Goal: Information Seeking & Learning: Learn about a topic

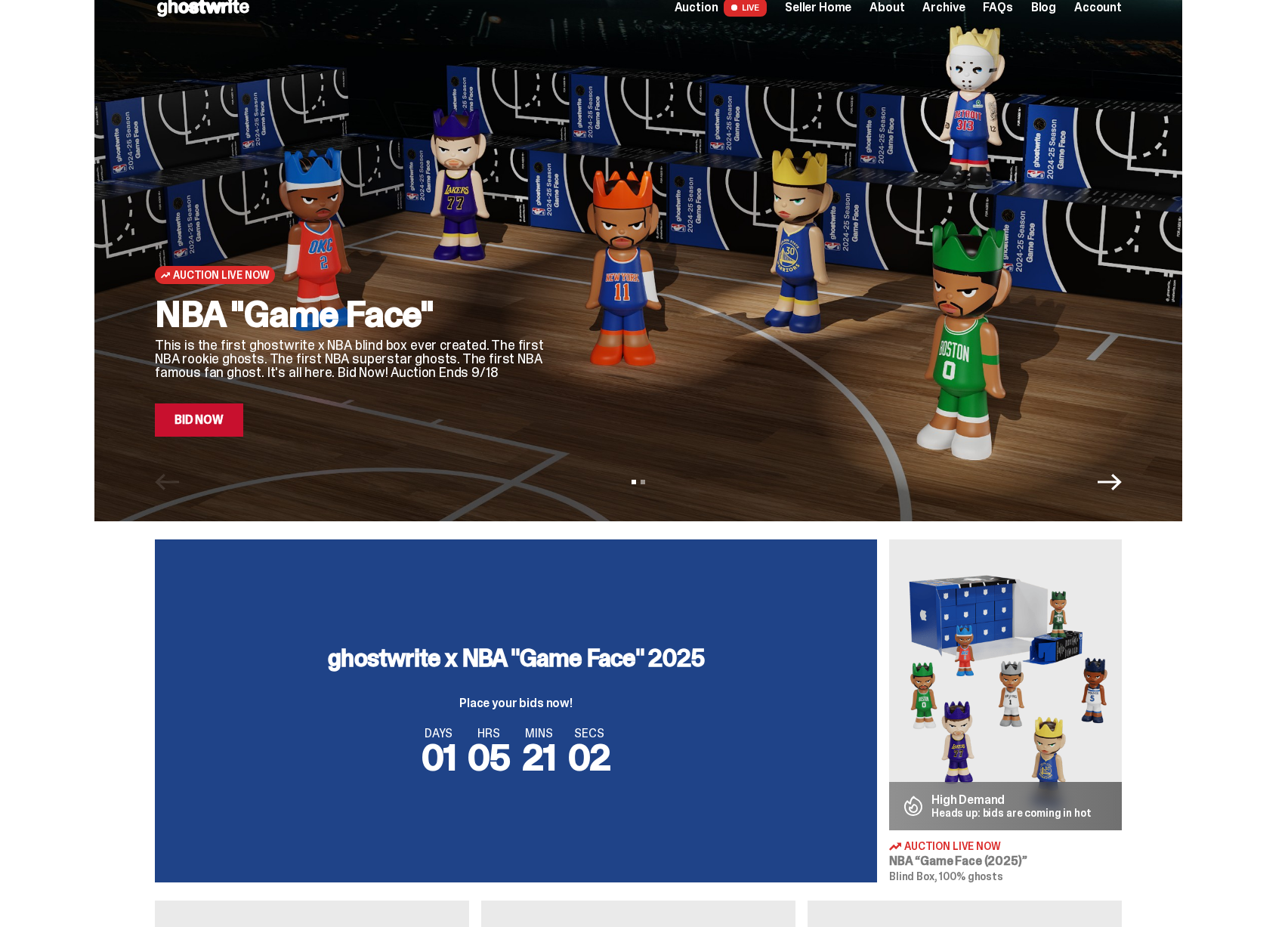
scroll to position [24, 0]
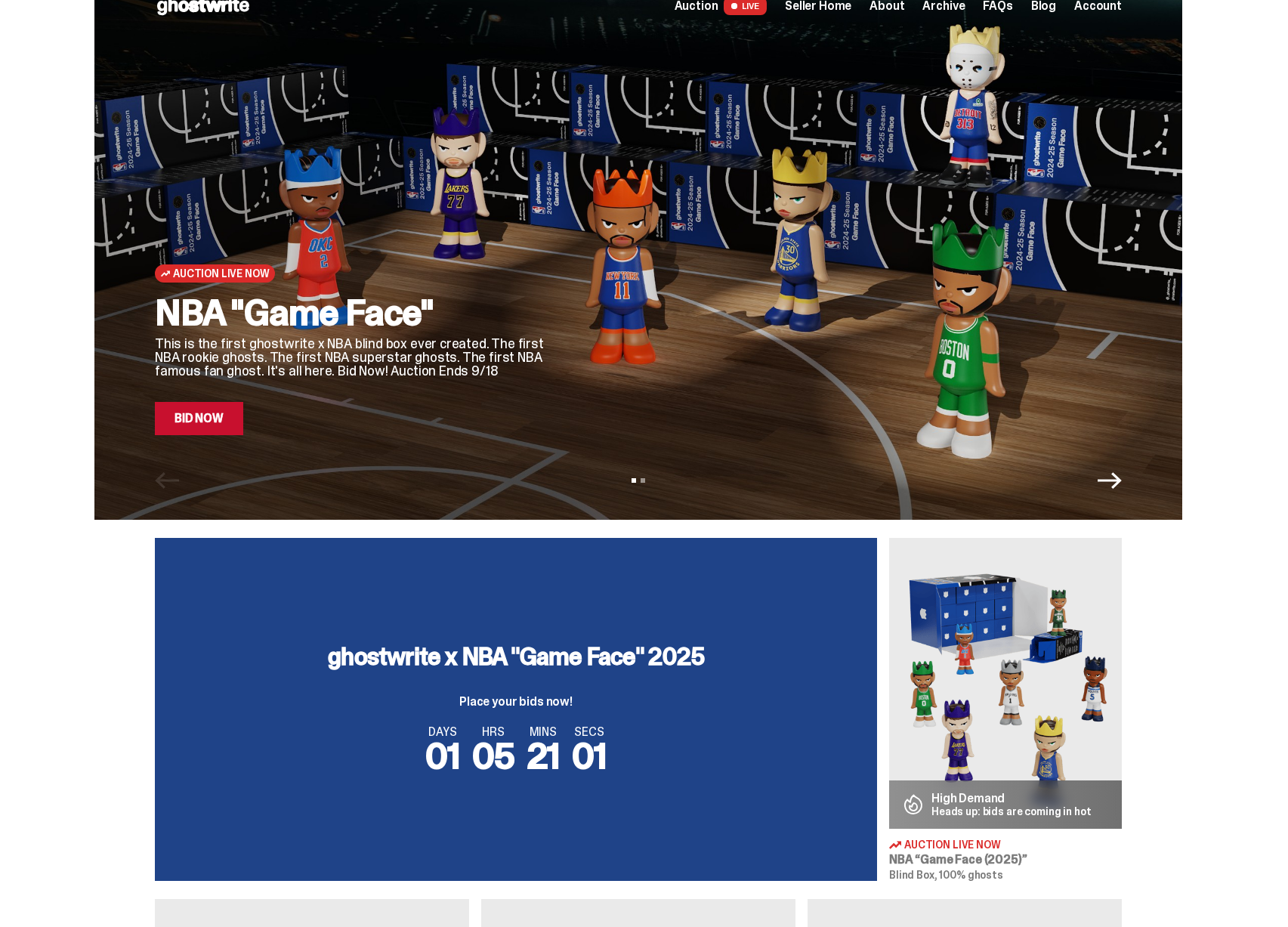
click at [760, 670] on div "ghostwrite x NBA "Game Face" 2025 Place your bids now! DAYS 01 HRS 05 MINS 21 S…" at bounding box center [516, 709] width 722 height 343
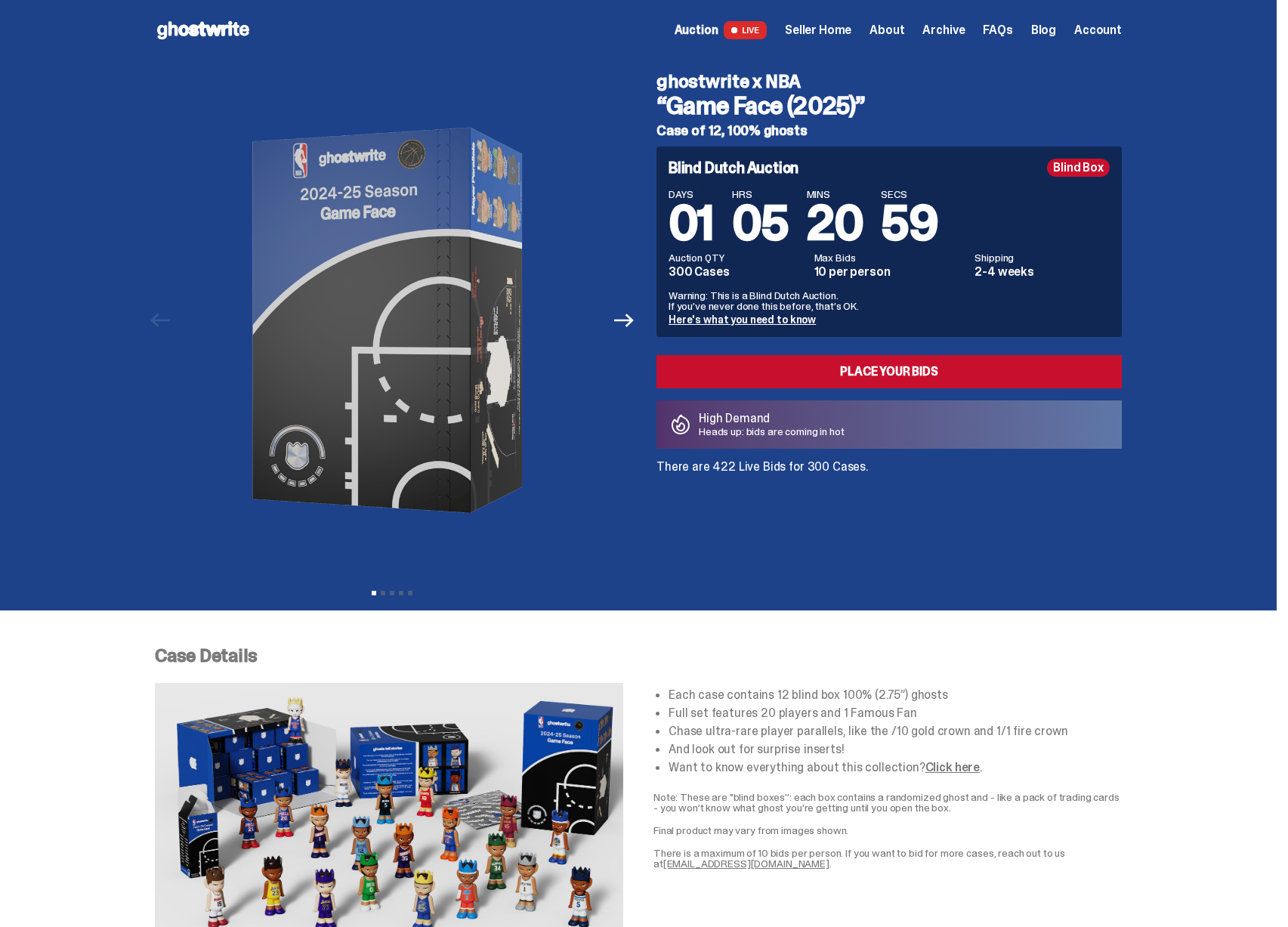
click at [831, 28] on span "Seller Home" at bounding box center [818, 30] width 66 height 12
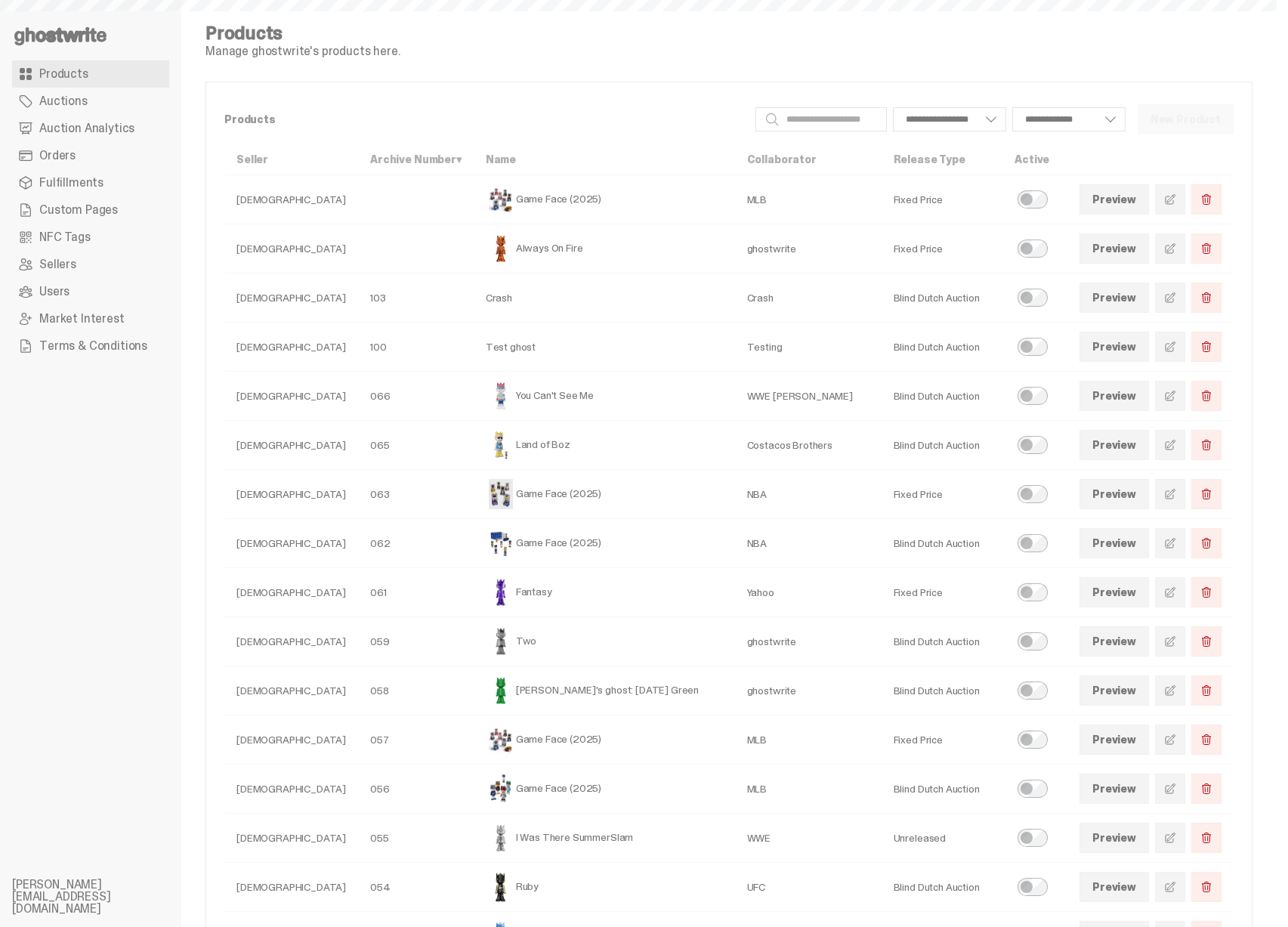
click at [114, 134] on span "Auction Analytics" at bounding box center [87, 128] width 96 height 12
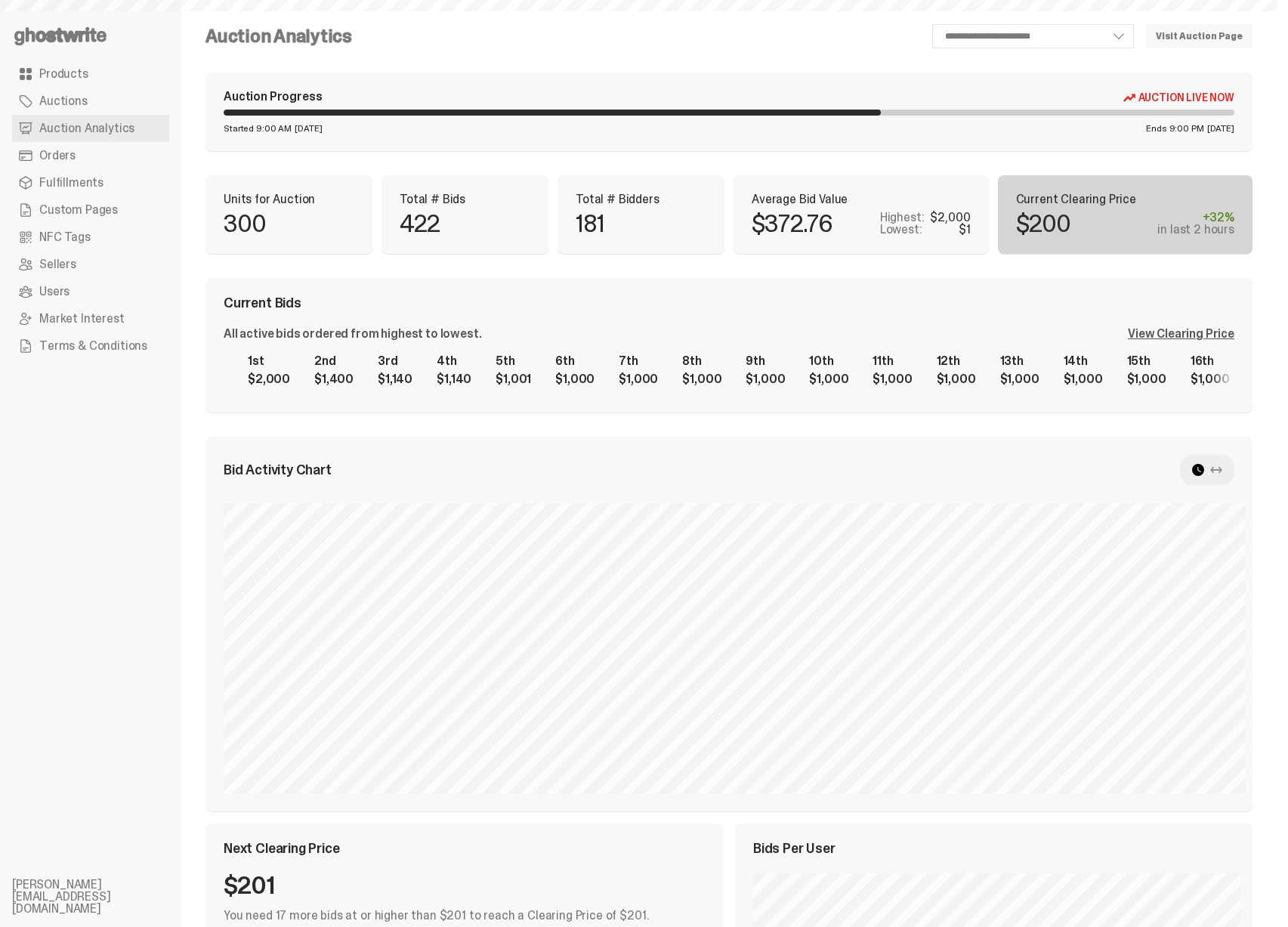
select select "**"
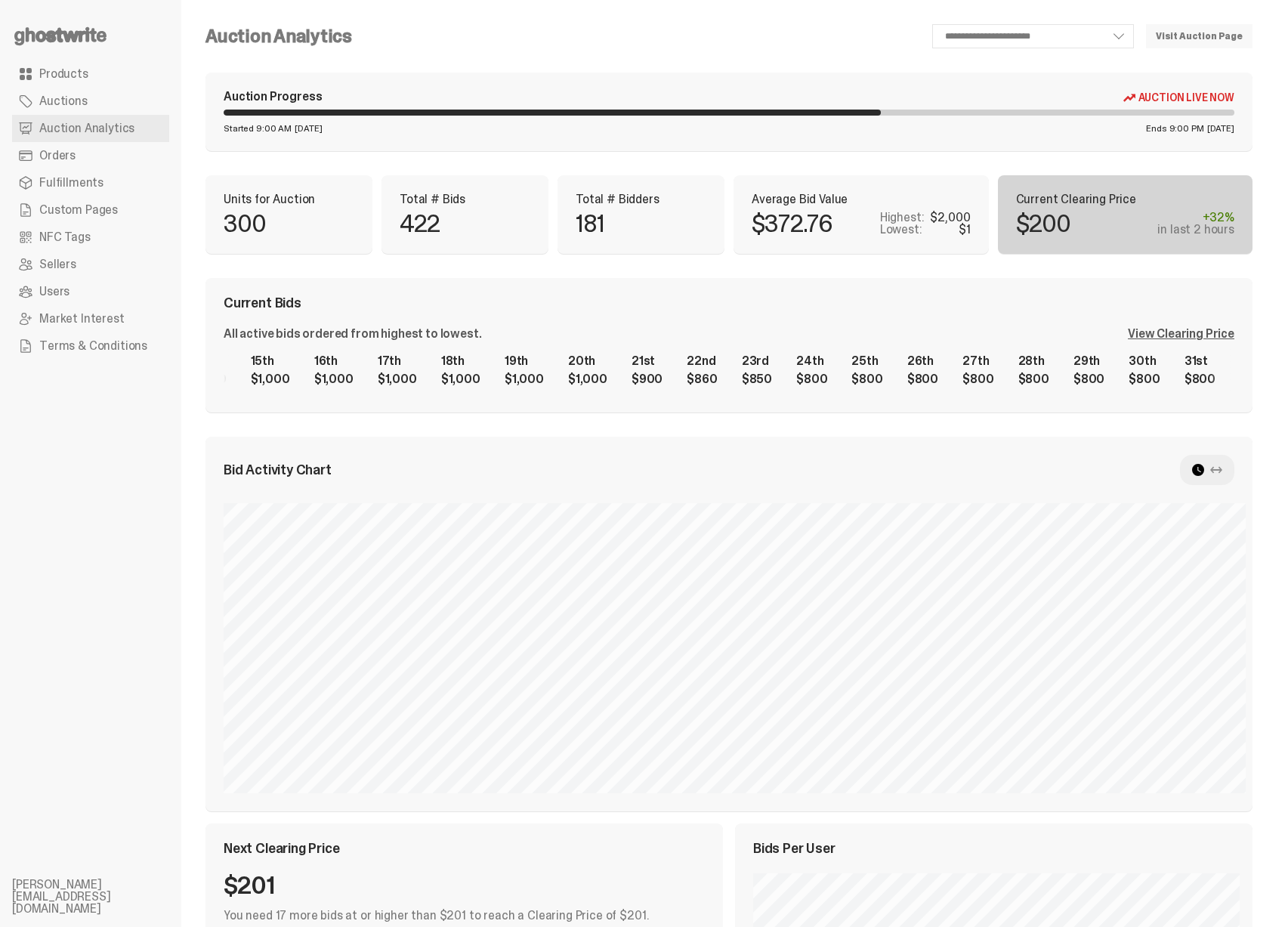
click at [223, 371] on div "1st $2,000 2nd $1,400 3rd $1,140 4th $1,140 5th $1,001 6th $1,000 7th $1,000 8t…" at bounding box center [729, 370] width 1011 height 48
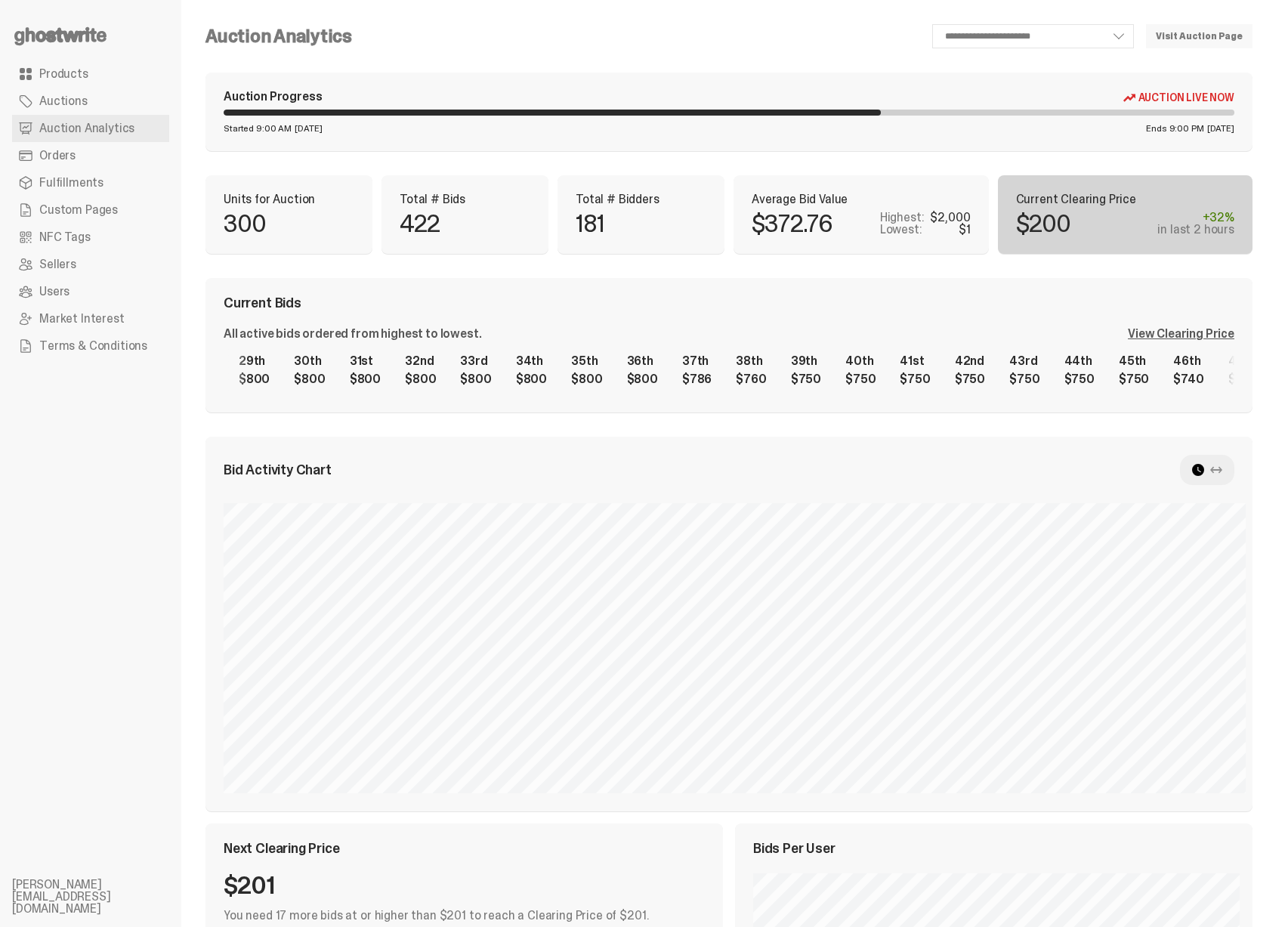
click at [290, 377] on div "1st $2,000 2nd $1,400 3rd $1,140 4th $1,140 5th $1,001 6th $1,000 7th $1,000 8t…" at bounding box center [729, 370] width 1011 height 48
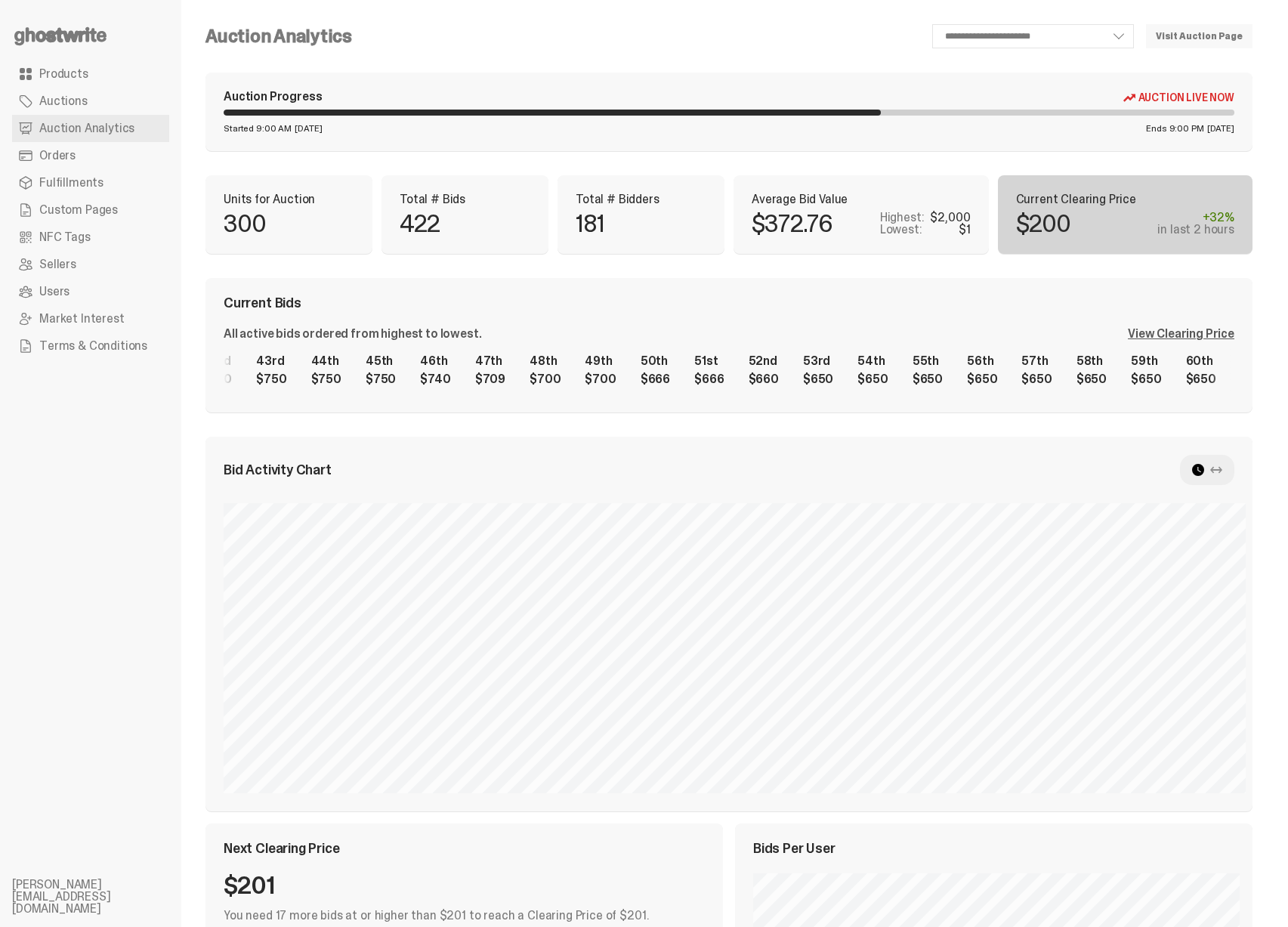
click at [334, 382] on div "1st $2,000 2nd $1,400 3rd $1,140 4th $1,140 5th $1,001 6th $1,000 7th $1,000 8t…" at bounding box center [729, 370] width 1011 height 48
click at [223, 384] on div "1st $2,000 2nd $1,400 3rd $1,140 4th $1,140 5th $1,001 6th $1,000 7th $1,000 8t…" at bounding box center [729, 370] width 1011 height 48
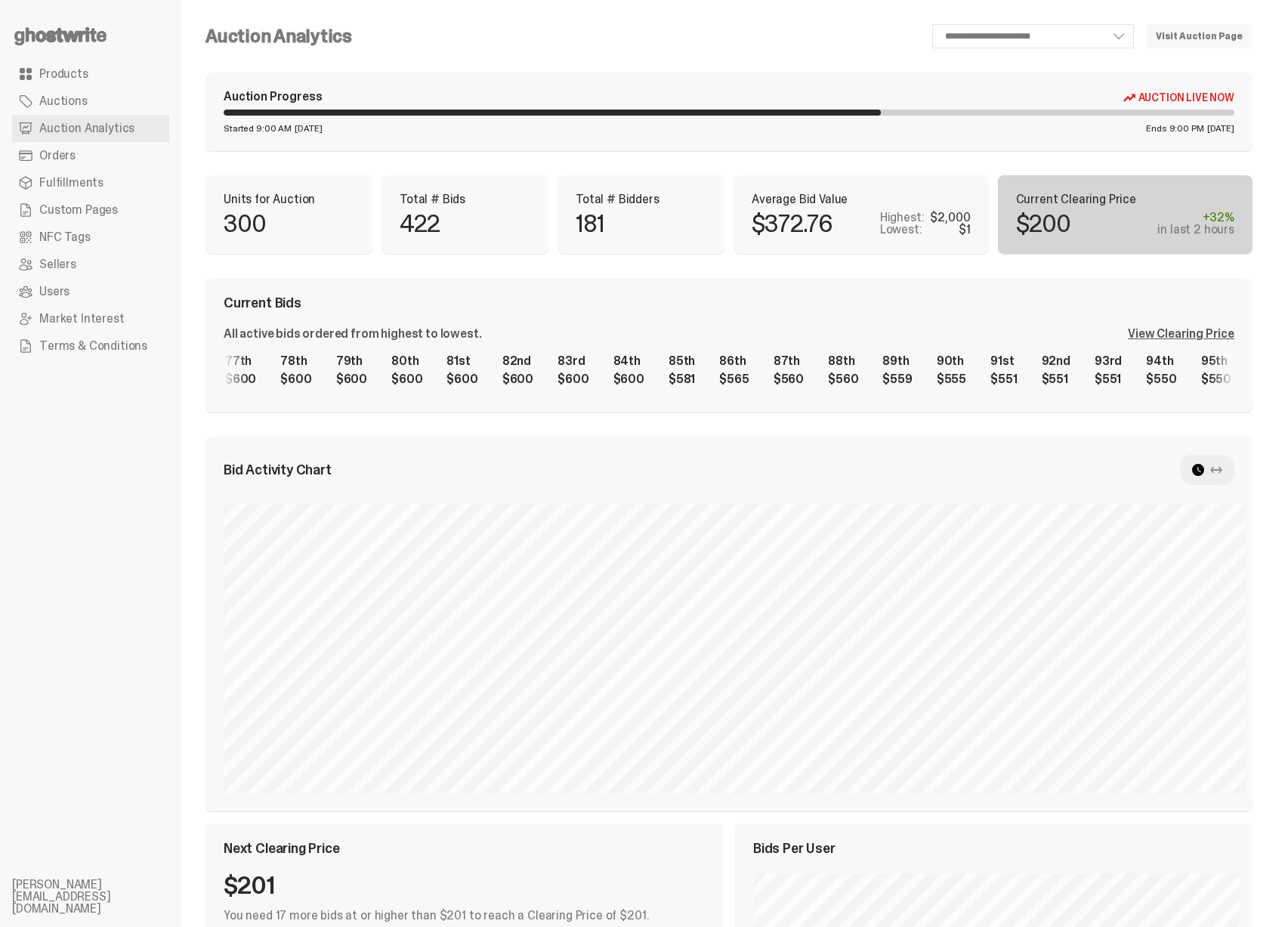
click at [223, 384] on div "1st $2,000 2nd $1,400 3rd $1,140 4th $1,140 5th $1,001 6th $1,000 7th $1,000 8t…" at bounding box center [729, 370] width 1011 height 48
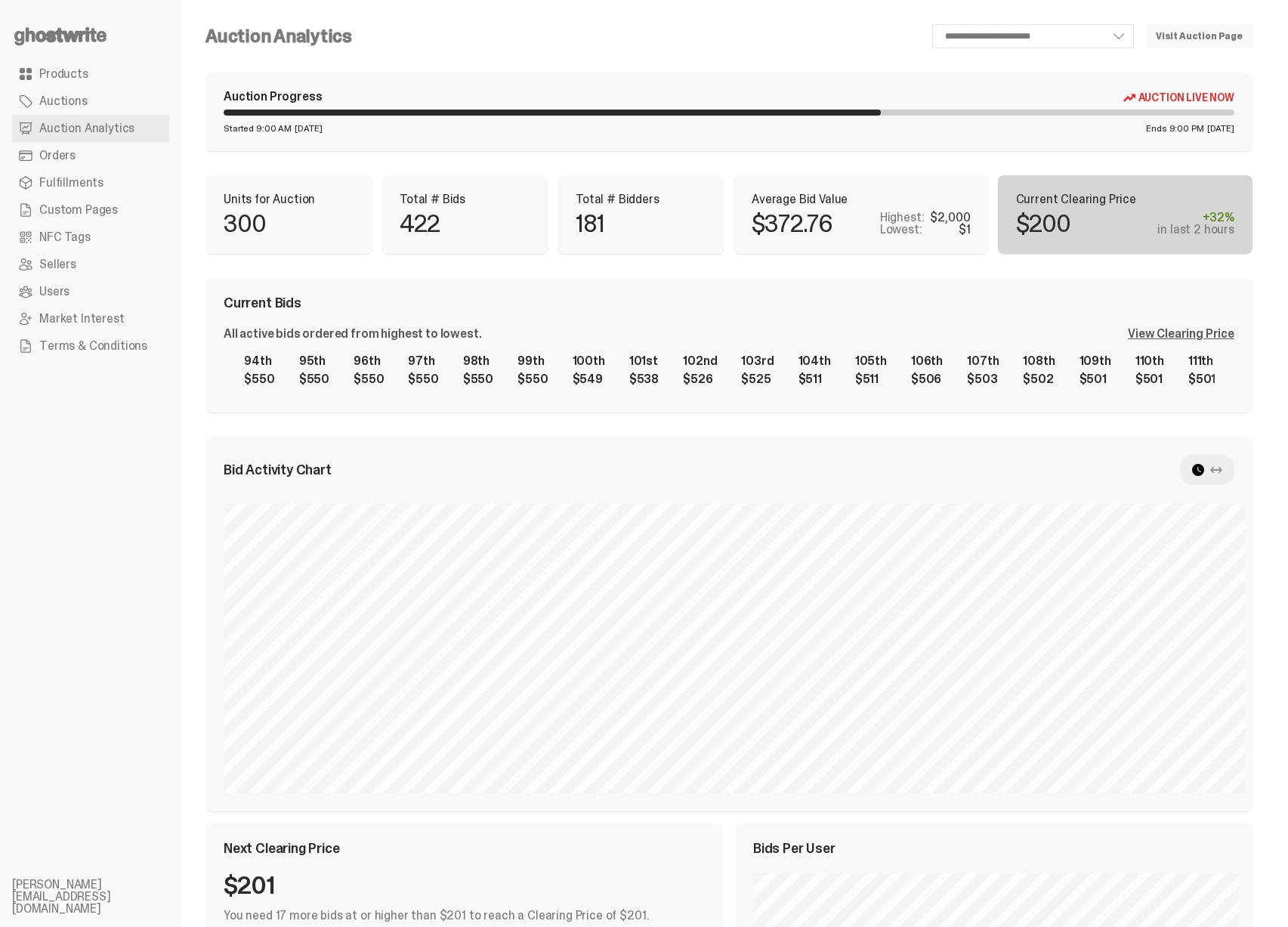
click at [282, 373] on div "1st $2,000 2nd $1,400 3rd $1,140 4th $1,140 5th $1,001 6th $1,000 7th $1,000 8t…" at bounding box center [729, 370] width 1011 height 48
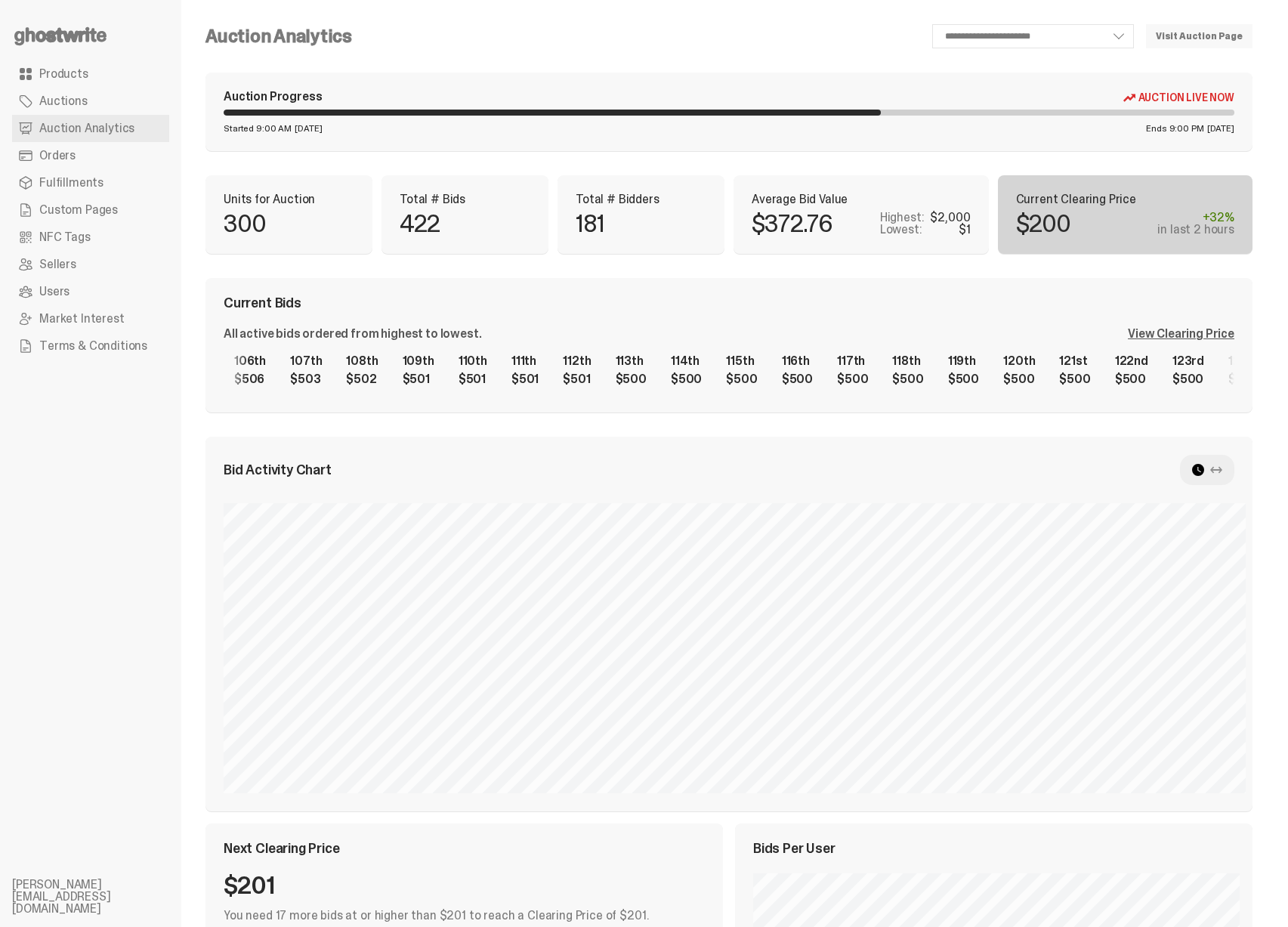
click at [662, 370] on div "114th $500" at bounding box center [686, 370] width 49 height 48
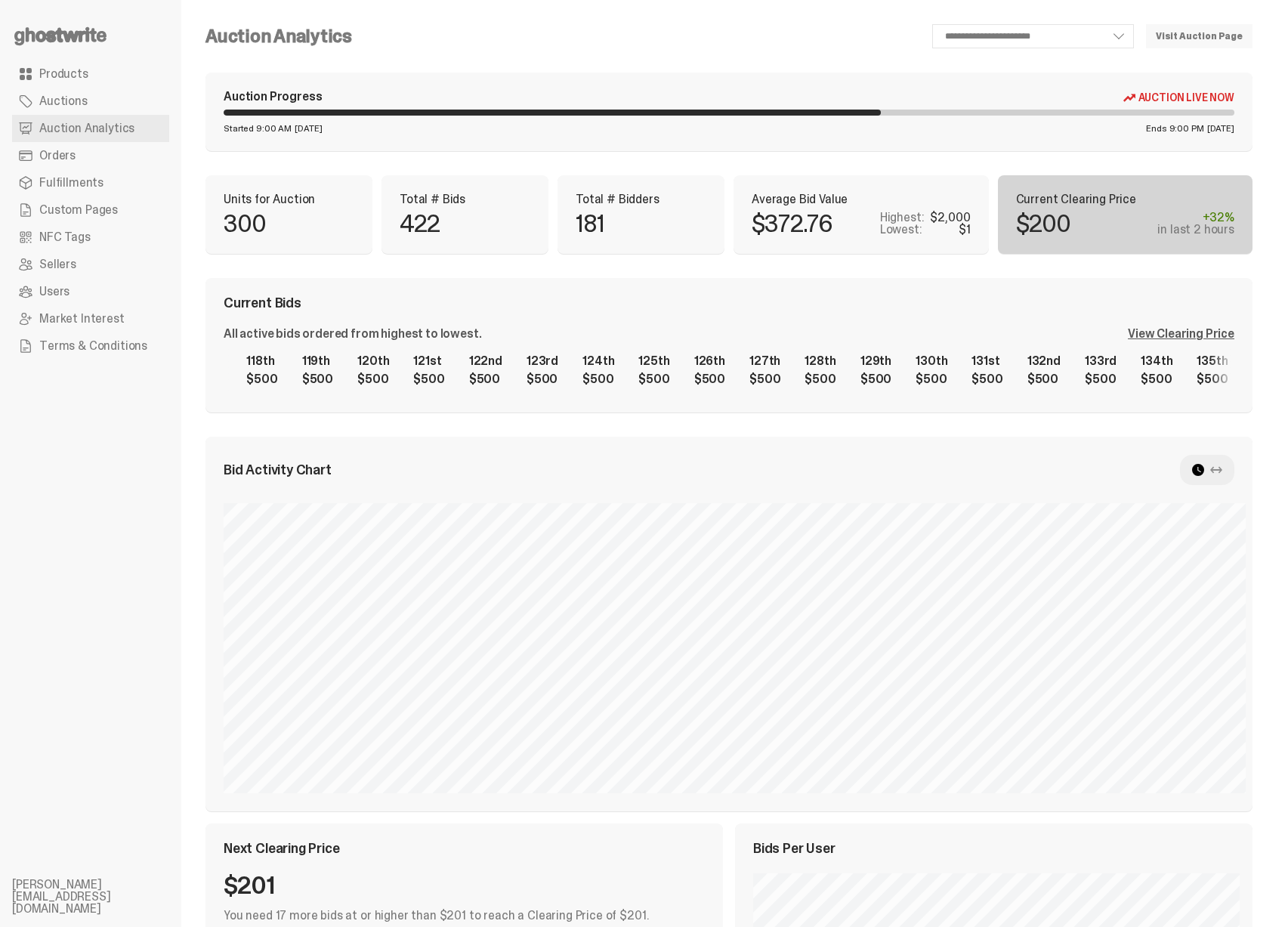
click at [389, 370] on div "1st $2,000 2nd $1,400 3rd $1,140 4th $1,140 5th $1,001 6th $1,000 7th $1,000 8t…" at bounding box center [729, 370] width 1011 height 48
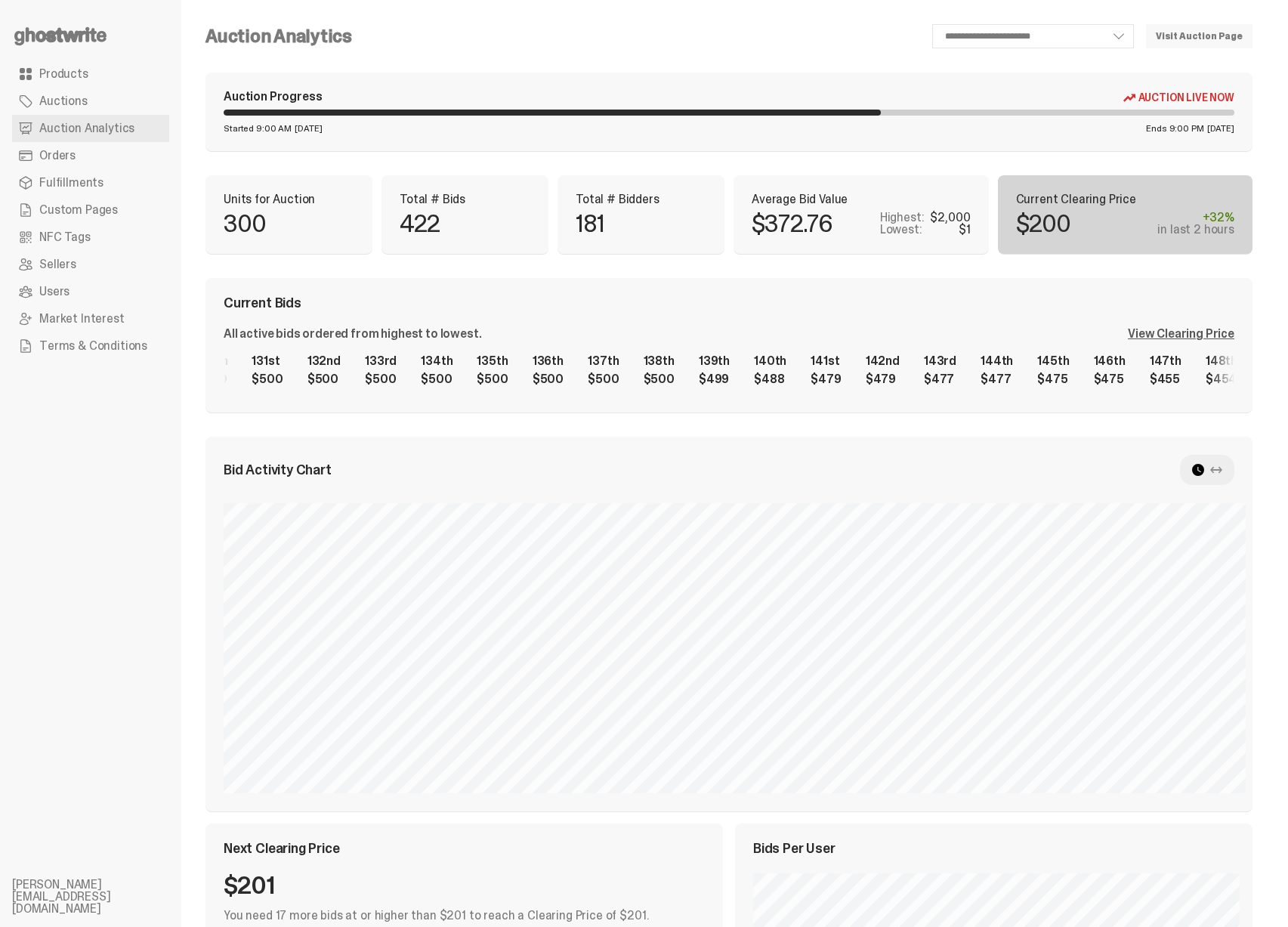
click at [502, 358] on div "1st $2,000 2nd $1,400 3rd $1,140 4th $1,140 5th $1,001 6th $1,000 7th $1,000 8t…" at bounding box center [729, 370] width 1011 height 48
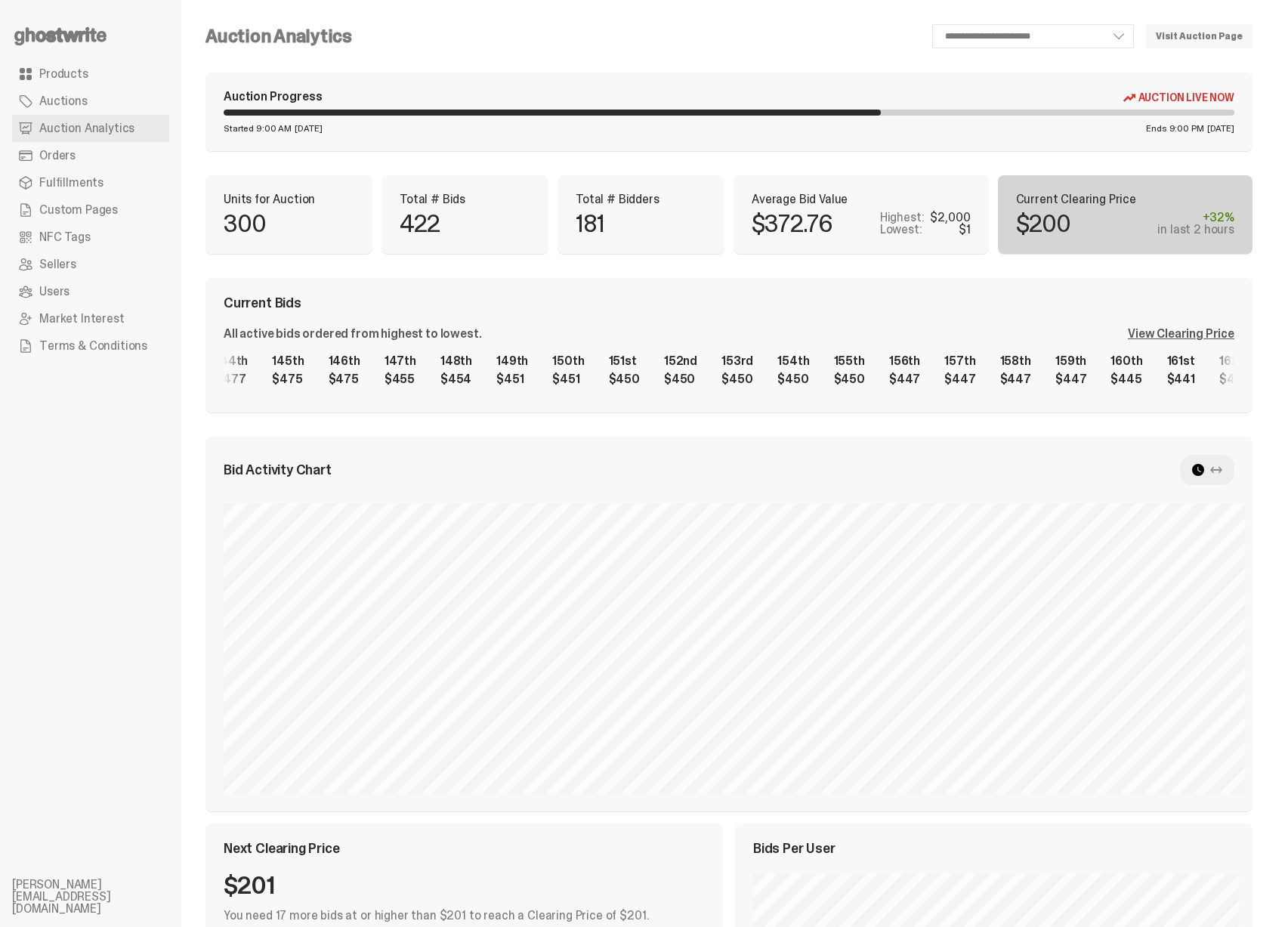
click at [394, 362] on div "1st $2,000 2nd $1,400 3rd $1,140 4th $1,140 5th $1,001 6th $1,000 7th $1,000 8t…" at bounding box center [729, 370] width 1011 height 48
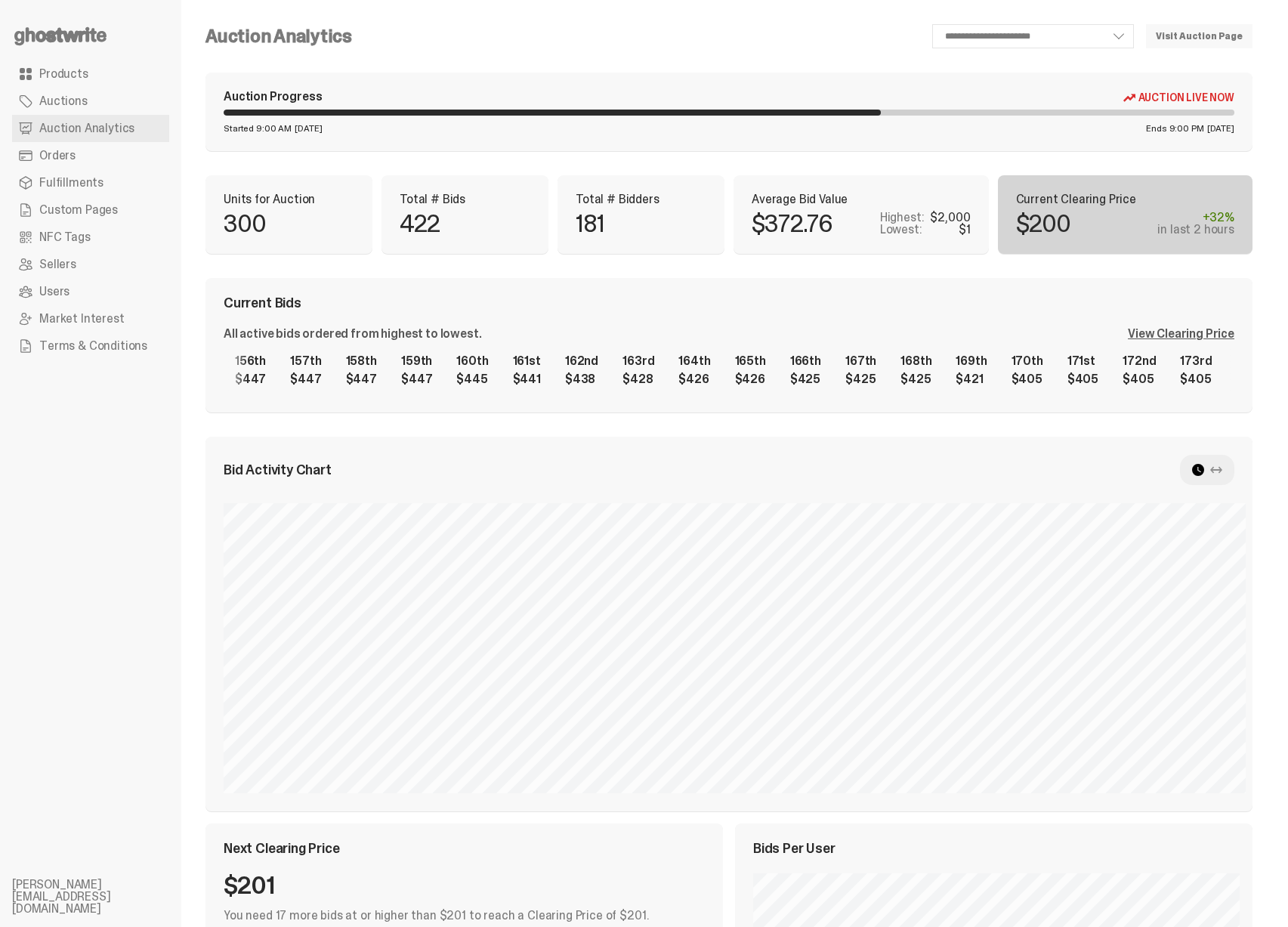
click at [493, 354] on div "1st $2,000 2nd $1,400 3rd $1,140 4th $1,140 5th $1,001 6th $1,000 7th $1,000 8t…" at bounding box center [729, 370] width 1011 height 48
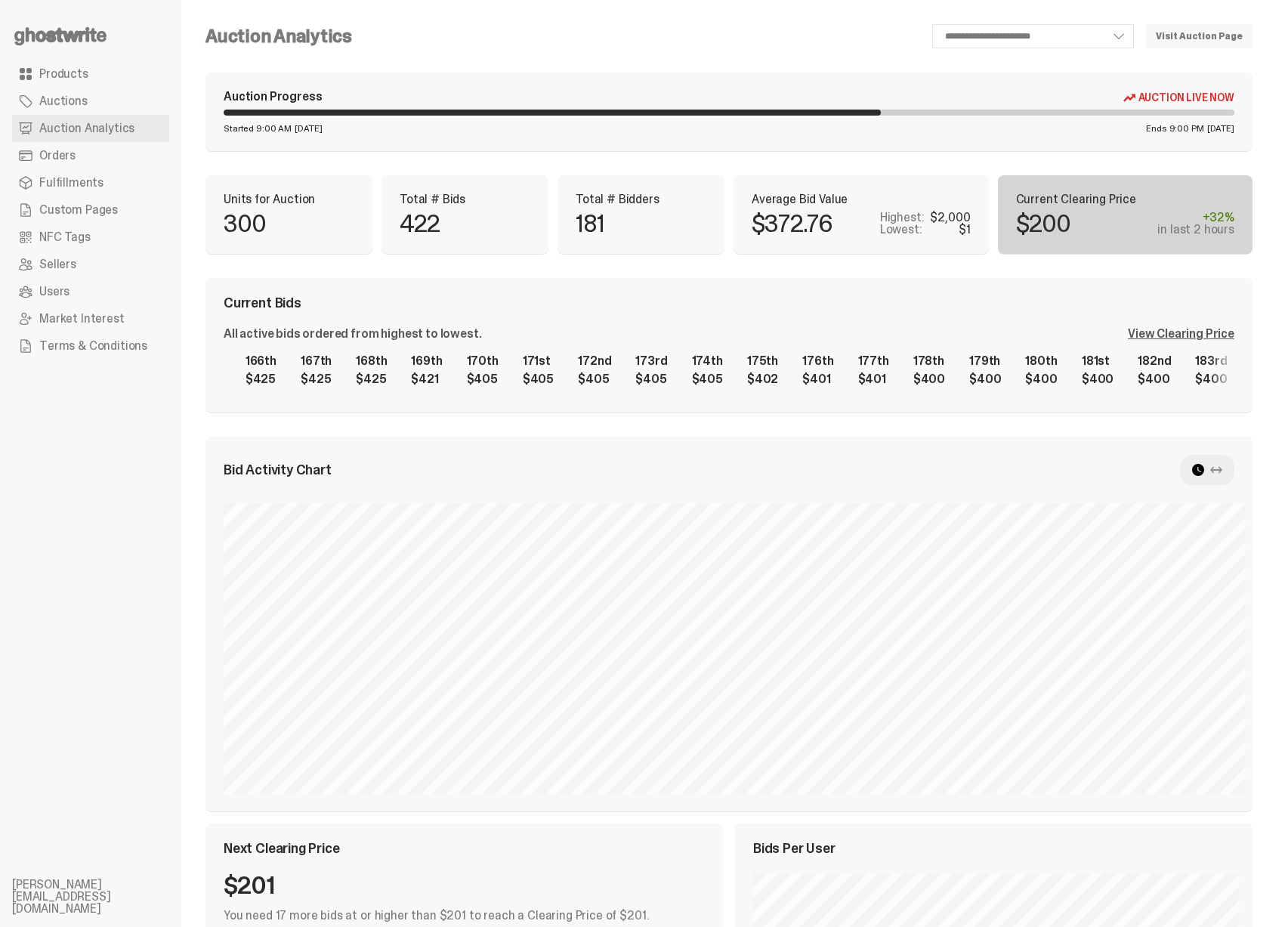
click at [499, 381] on div "1st $2,000 2nd $1,400 3rd $1,140 4th $1,140 5th $1,001 6th $1,000 7th $1,000 8t…" at bounding box center [729, 370] width 1011 height 48
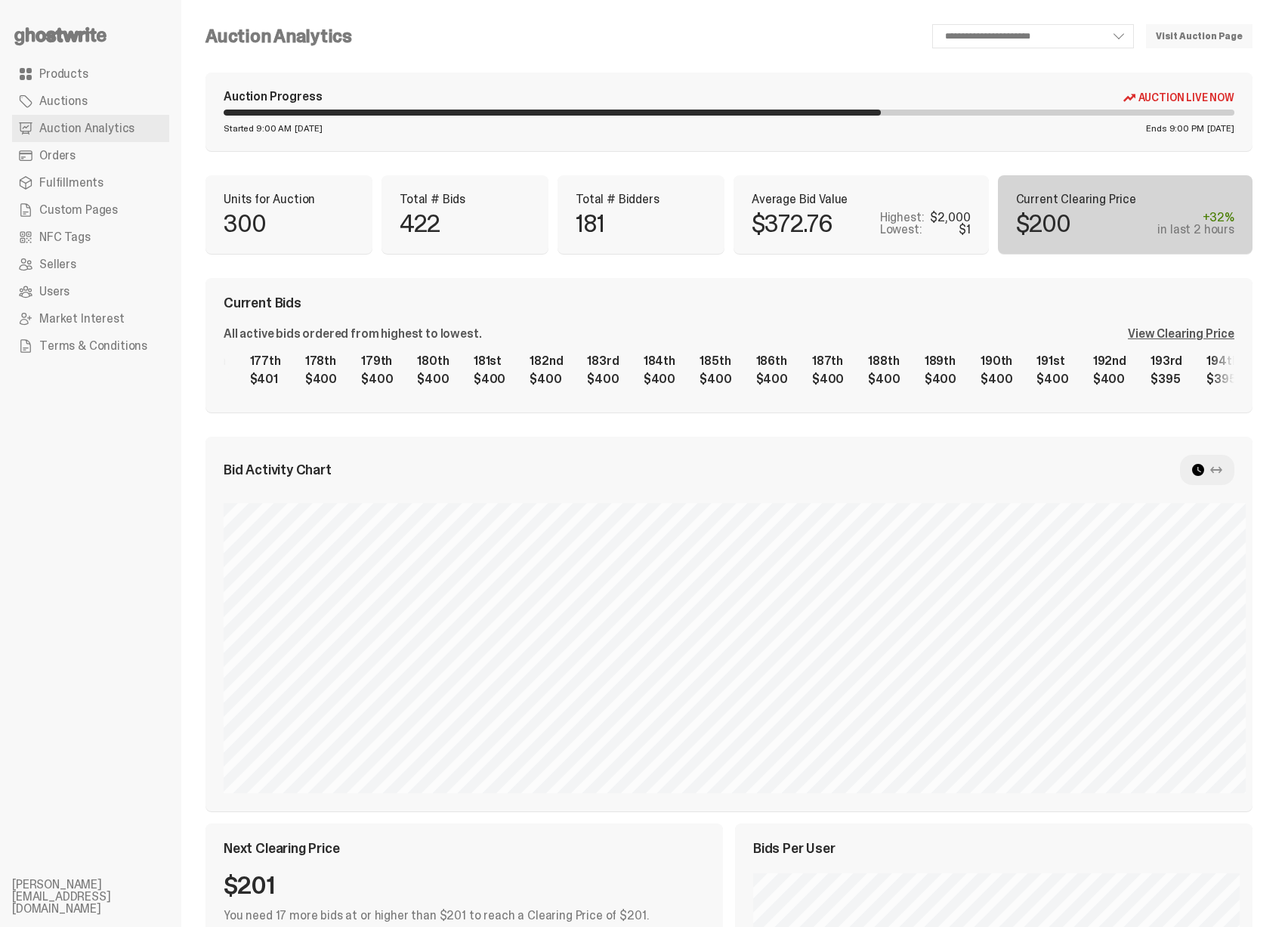
click at [407, 369] on div "1st $2,000 2nd $1,400 3rd $1,140 4th $1,140 5th $1,001 6th $1,000 7th $1,000 8t…" at bounding box center [729, 370] width 1011 height 48
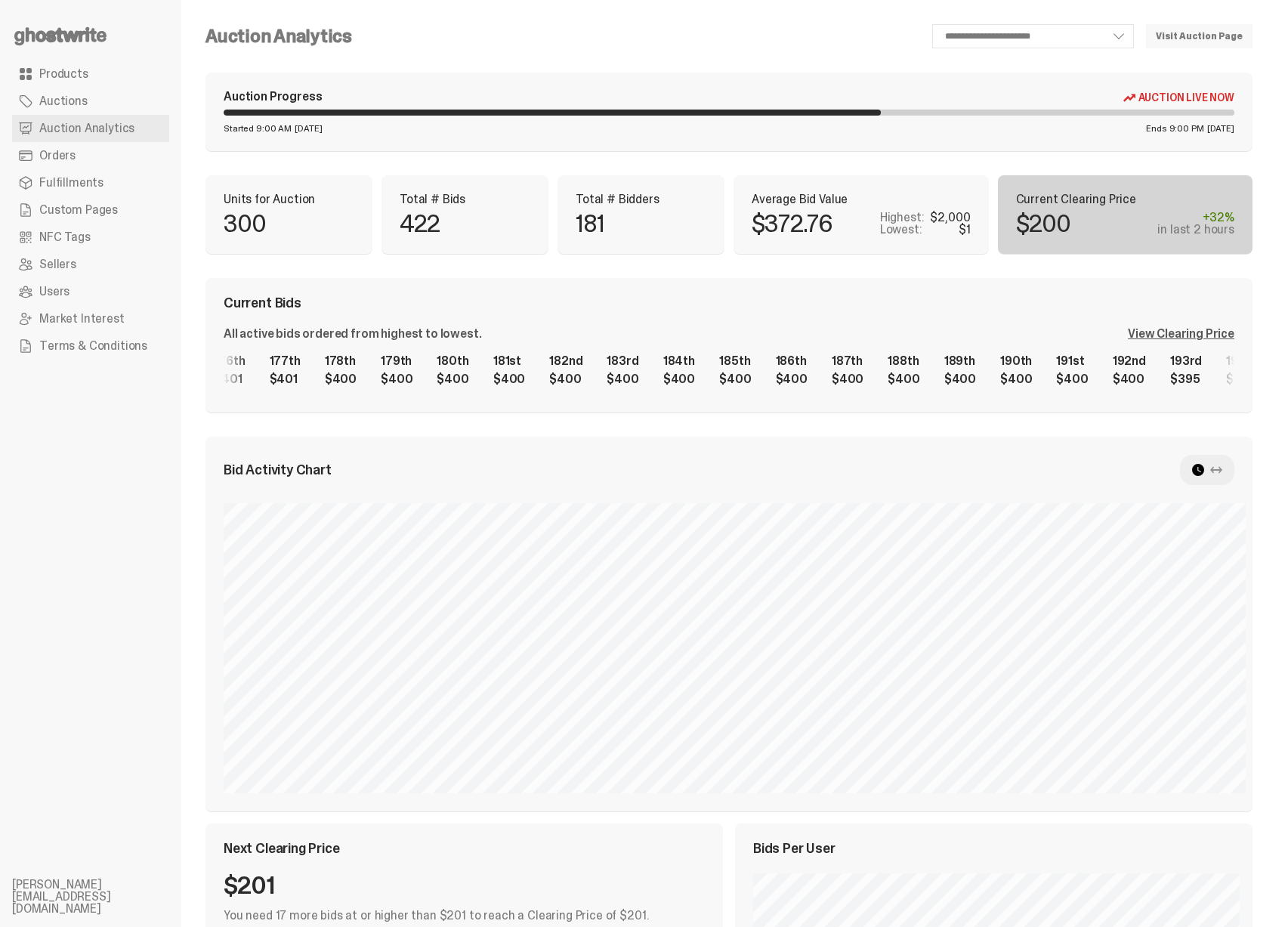
scroll to position [0, 9799]
click at [861, 363] on div "1st $2,000 2nd $1,400 3rd $1,140 4th $1,140 5th $1,001 6th $1,000 7th $1,000 8t…" at bounding box center [729, 370] width 1011 height 48
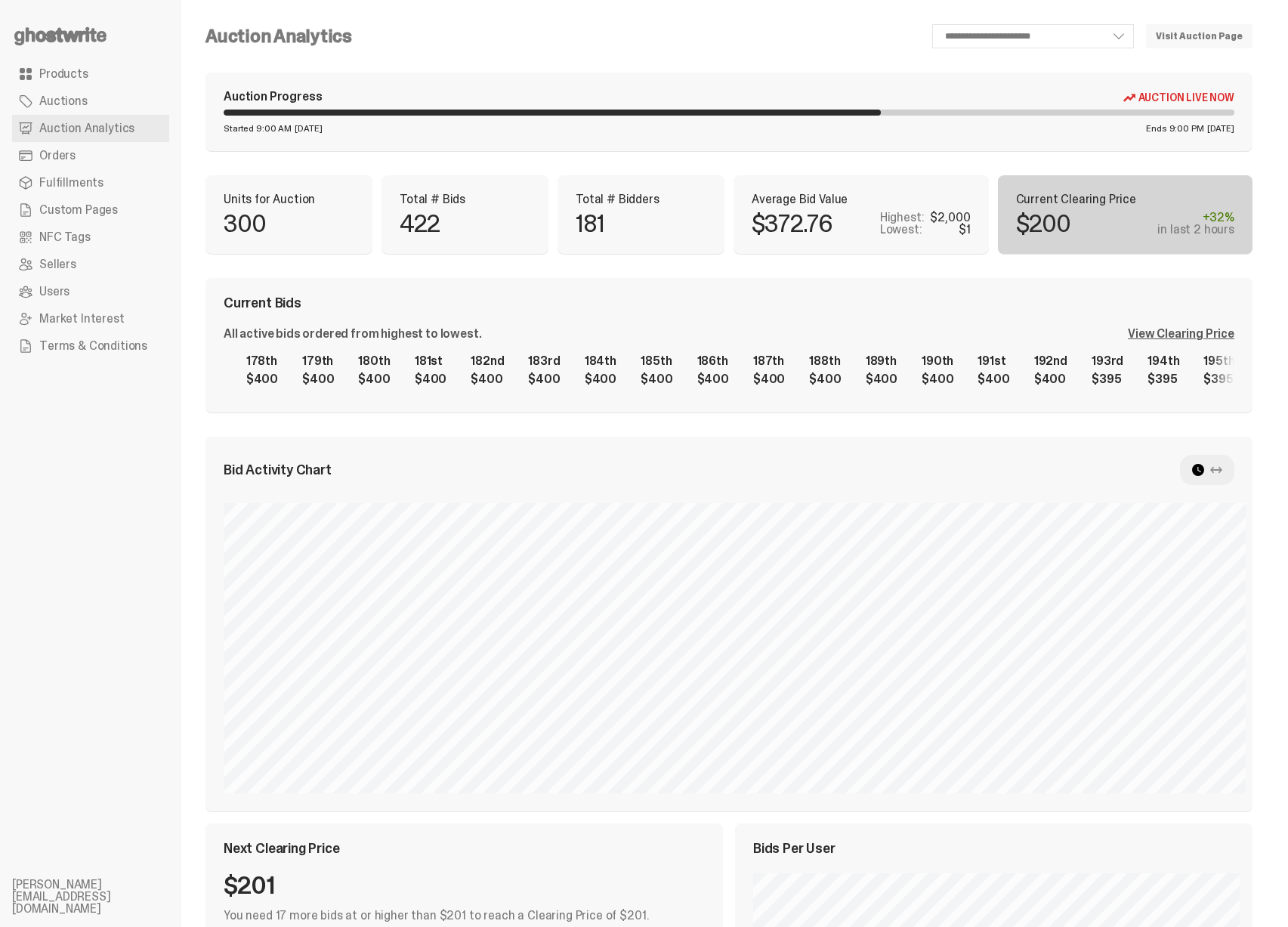
scroll to position [0, 9932]
click at [928, 383] on div "1st $2,000 2nd $1,400 3rd $1,140 4th $1,140 5th $1,001 6th $1,000 7th $1,000 8t…" at bounding box center [729, 370] width 1011 height 48
click at [747, 413] on div "**********" at bounding box center [729, 602] width 1047 height 1157
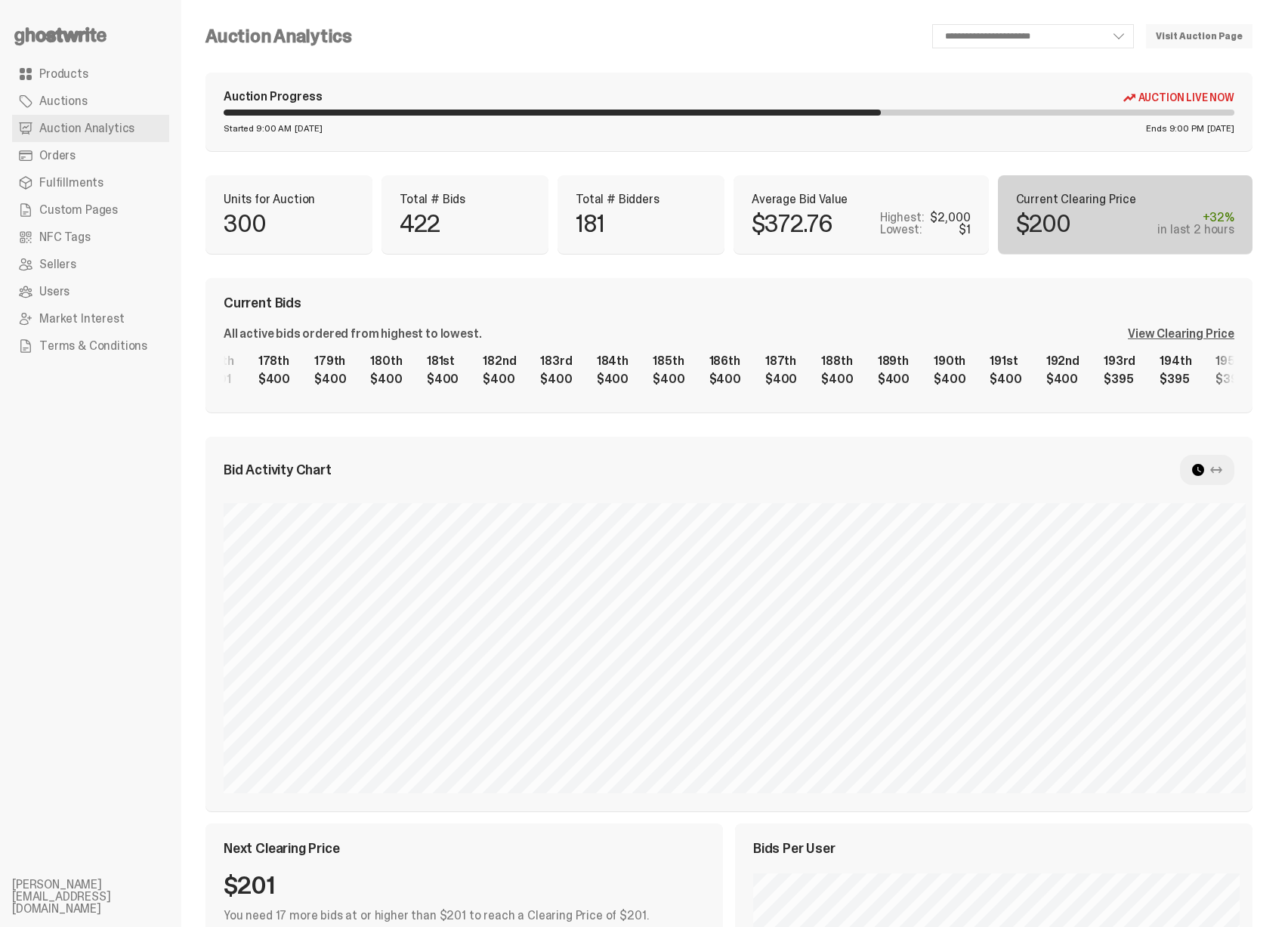
scroll to position [0, 9888]
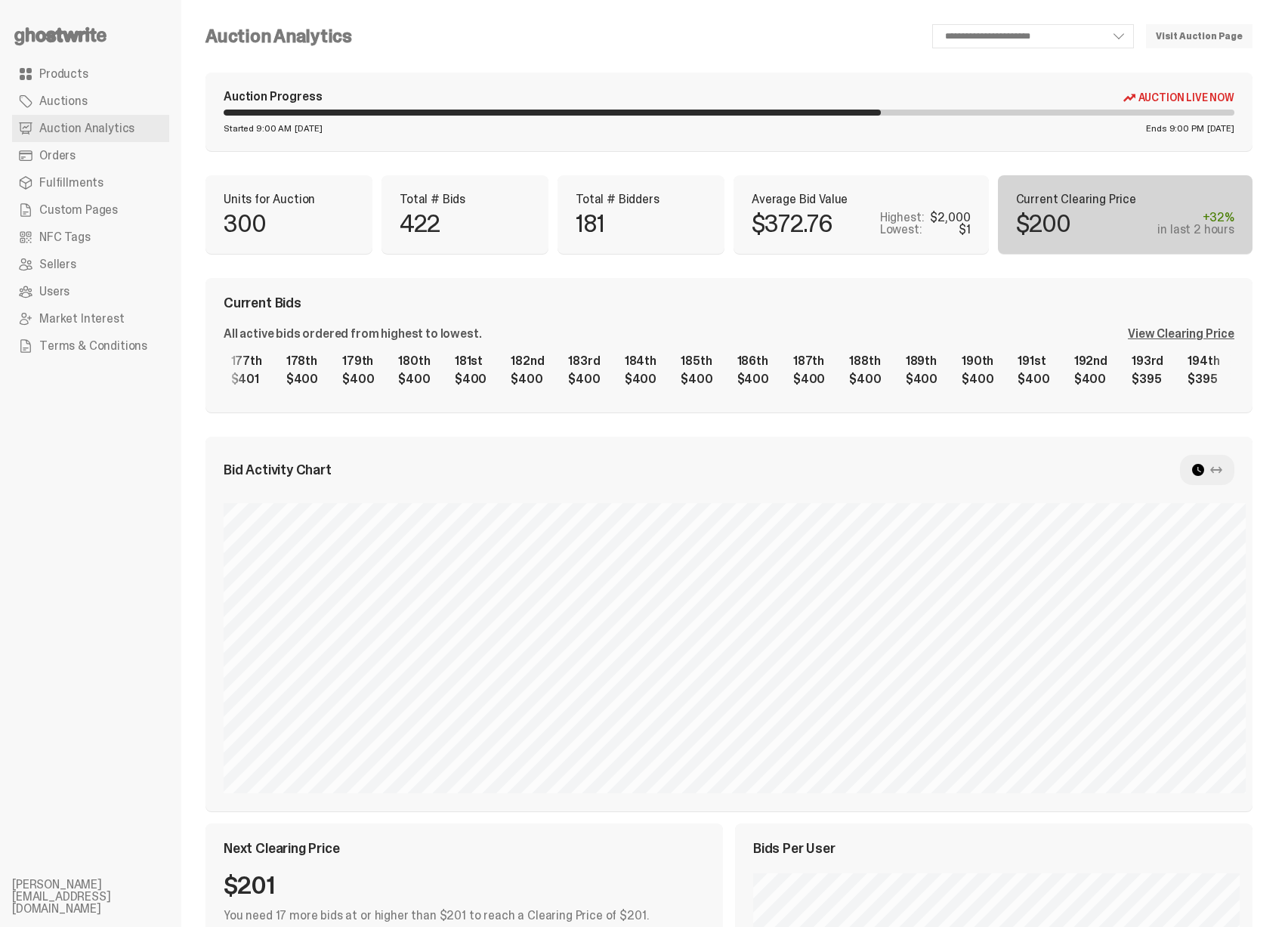
click at [644, 385] on div "1st $2,000 2nd $1,400 3rd $1,140 4th $1,140 5th $1,001 6th $1,000 7th $1,000 8t…" at bounding box center [729, 370] width 1011 height 48
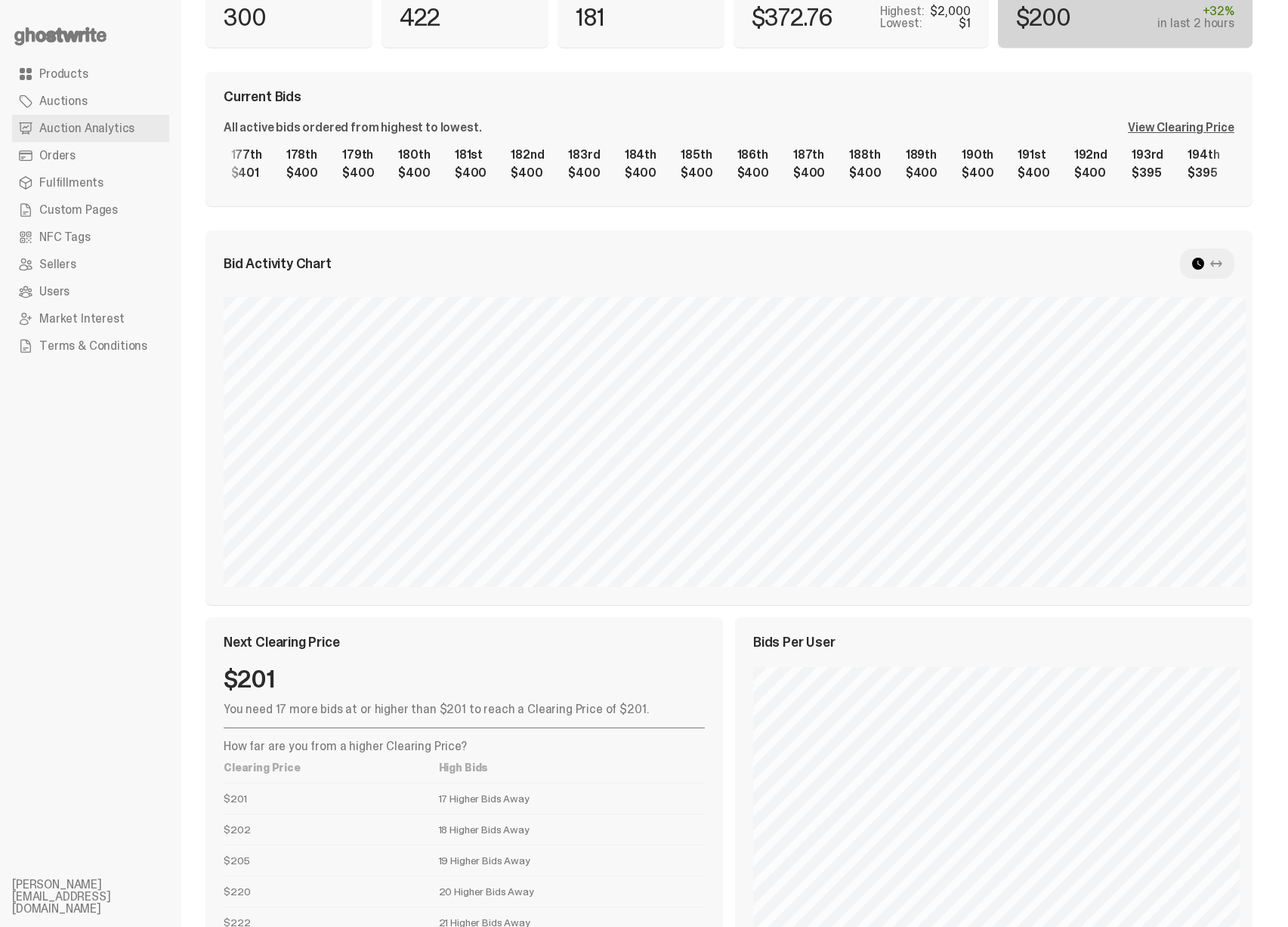
scroll to position [279, 0]
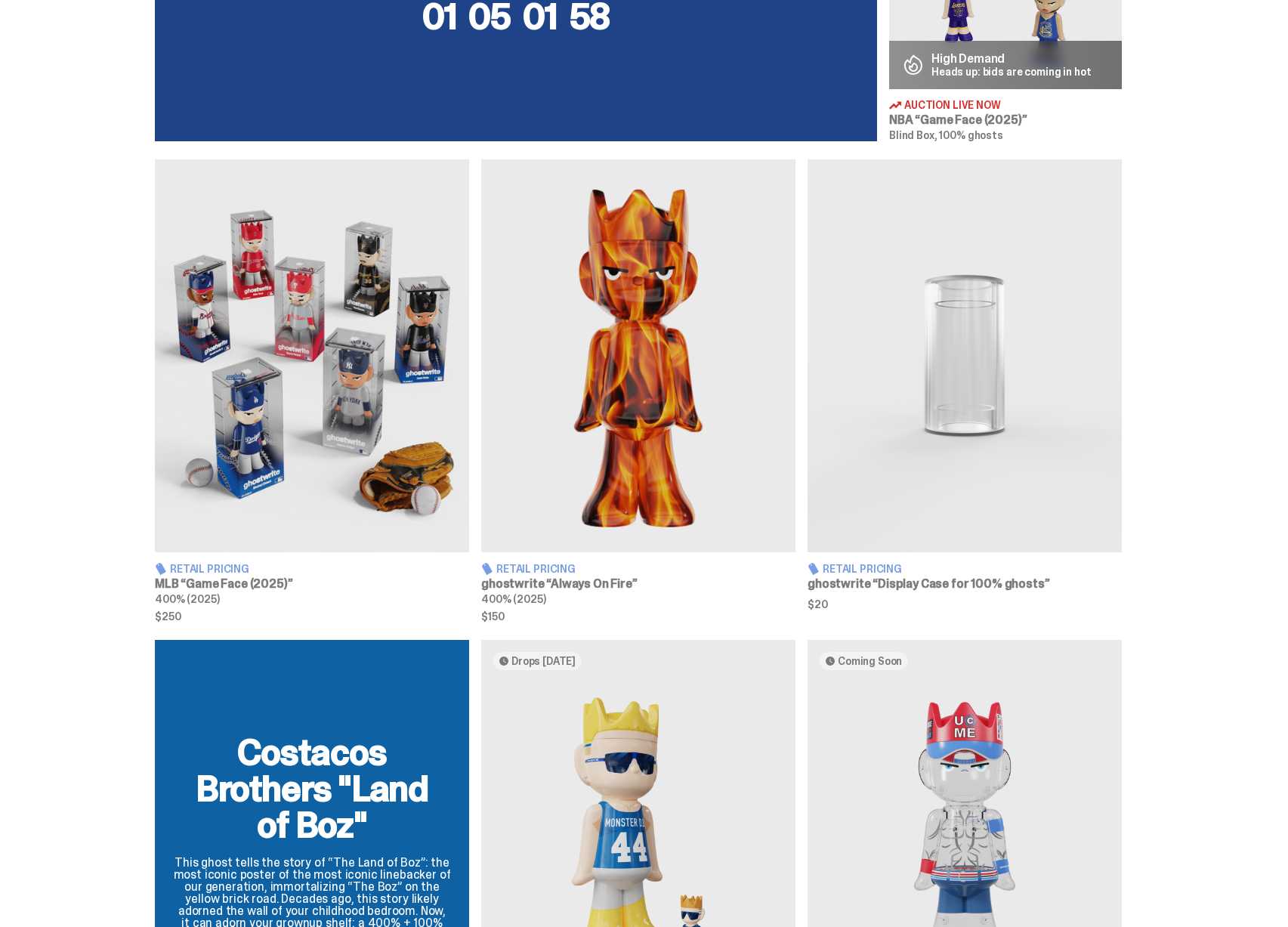
scroll to position [238, 0]
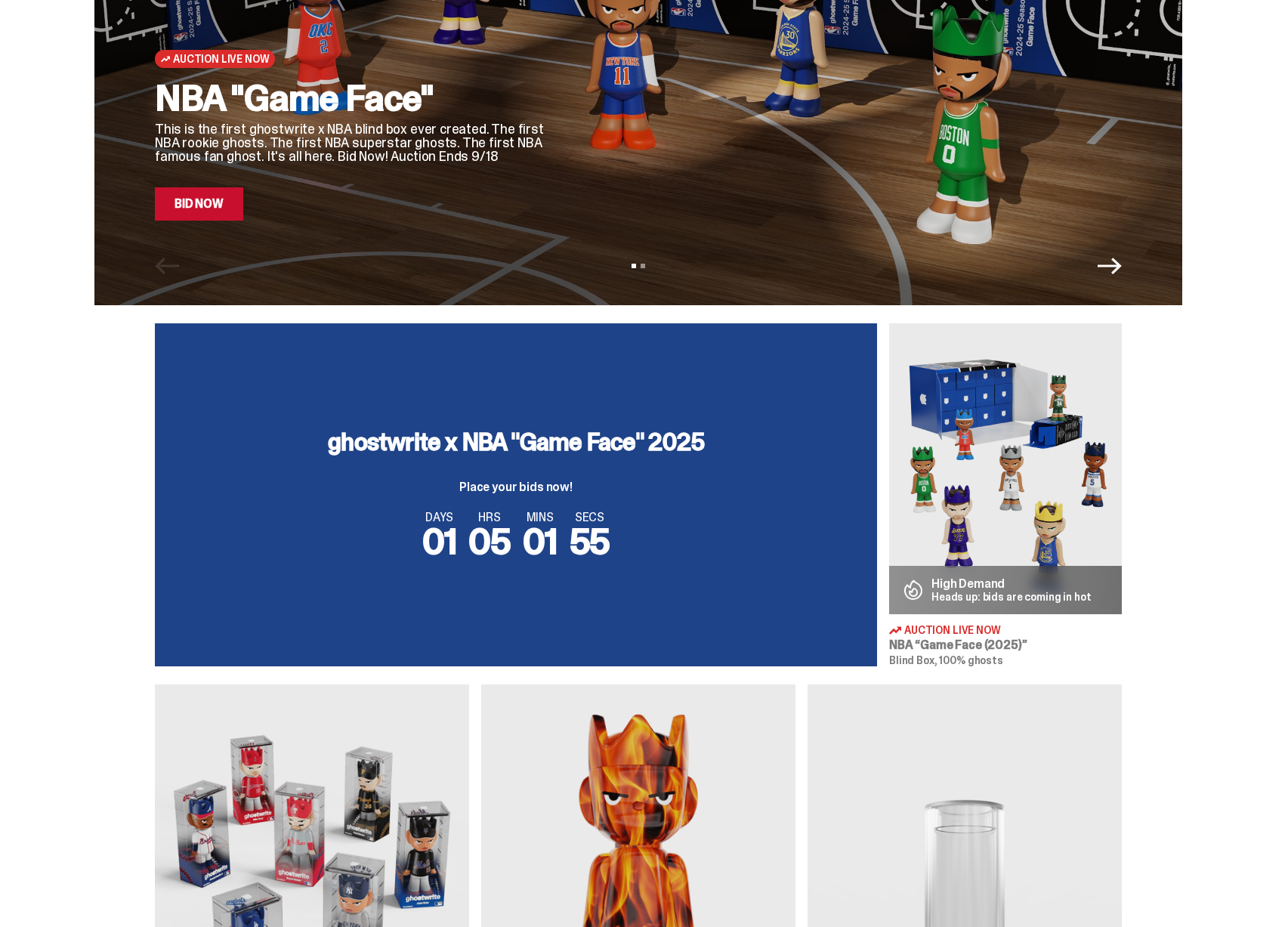
click at [971, 436] on img at bounding box center [1005, 468] width 233 height 291
